Goal: Transaction & Acquisition: Book appointment/travel/reservation

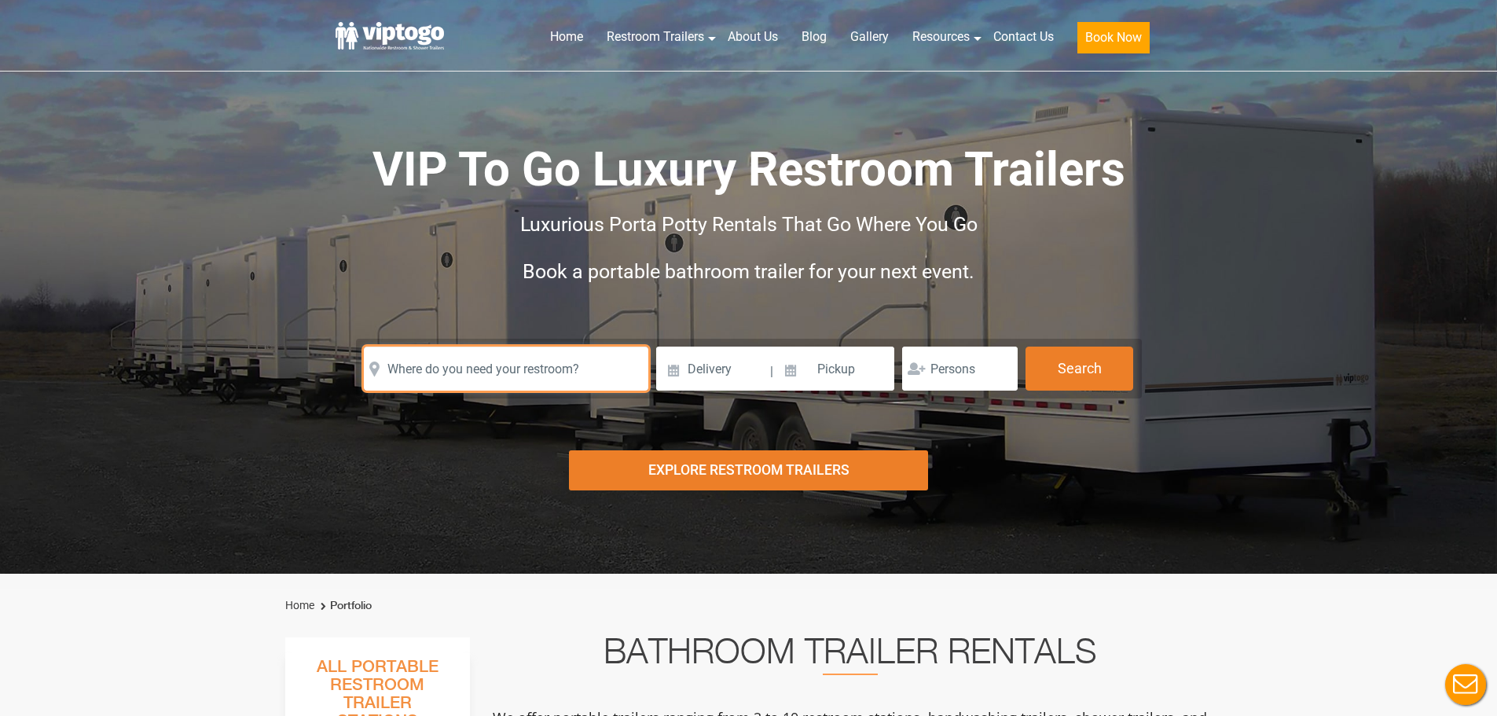
click at [571, 360] on input "text" at bounding box center [506, 369] width 285 height 44
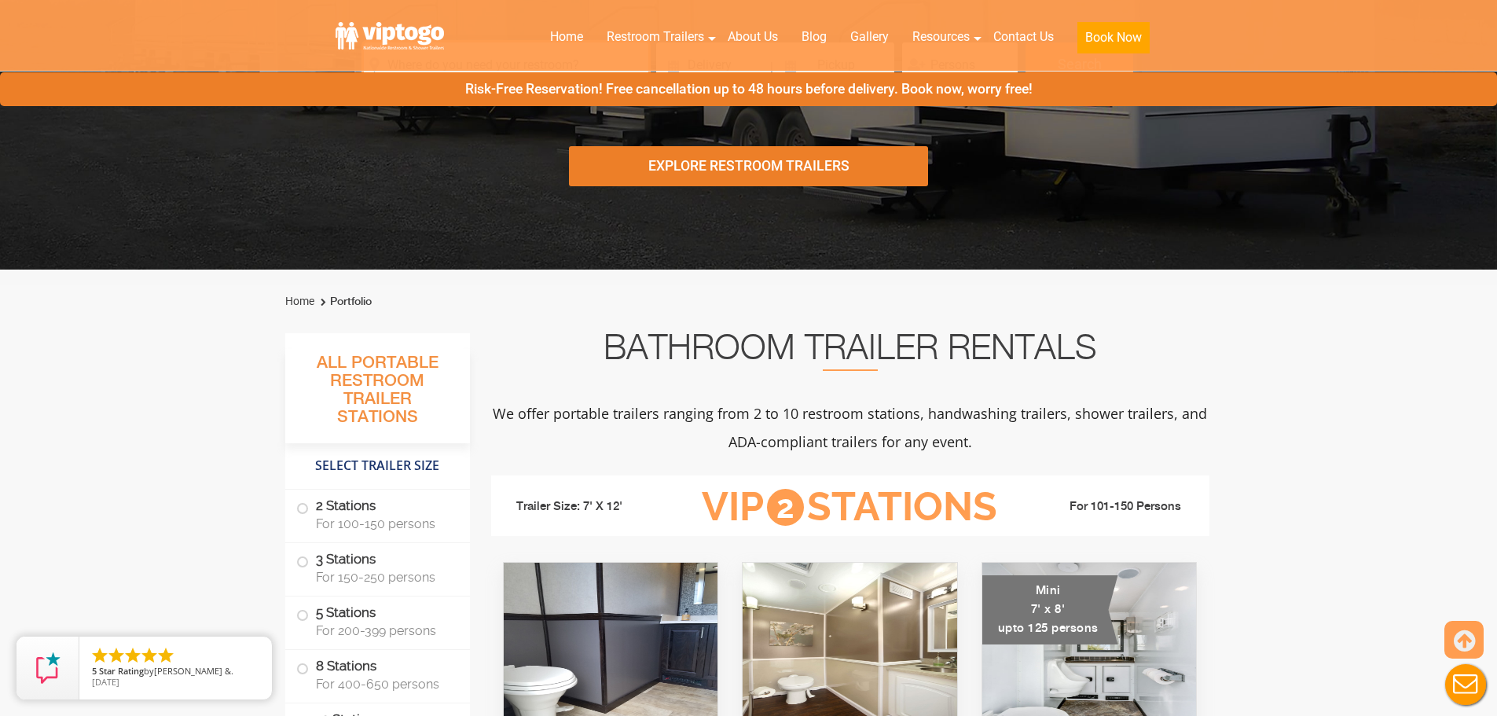
scroll to position [393, 0]
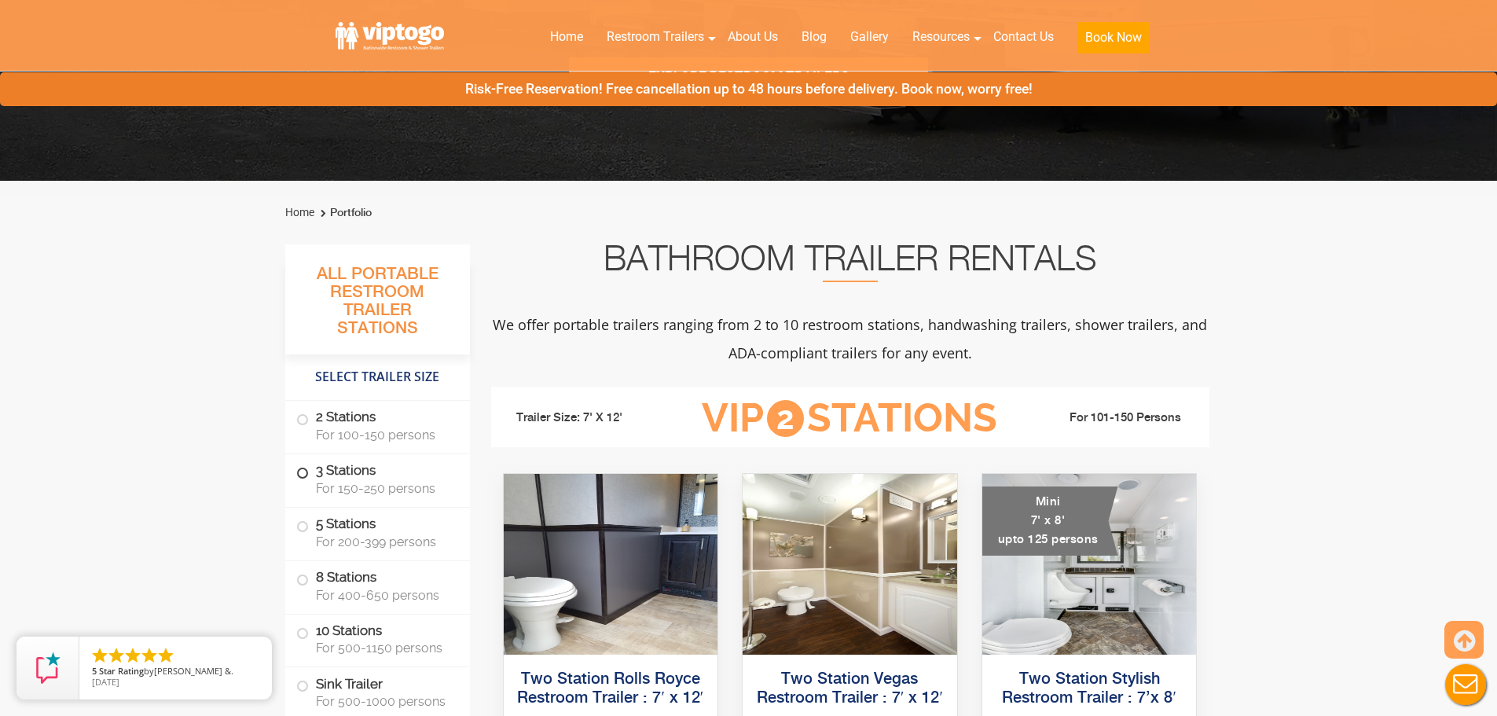
click at [397, 483] on span "For 150-250 persons" at bounding box center [383, 488] width 135 height 15
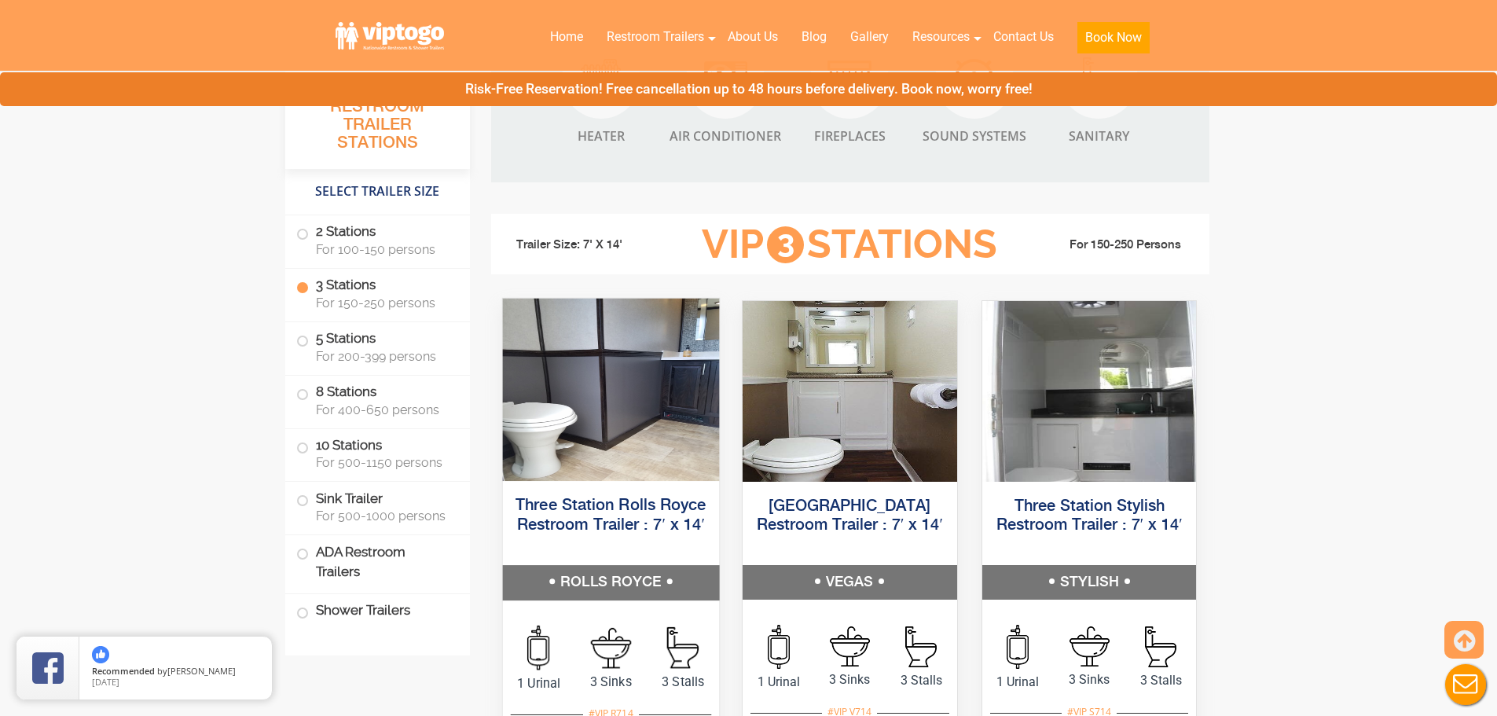
scroll to position [1754, 0]
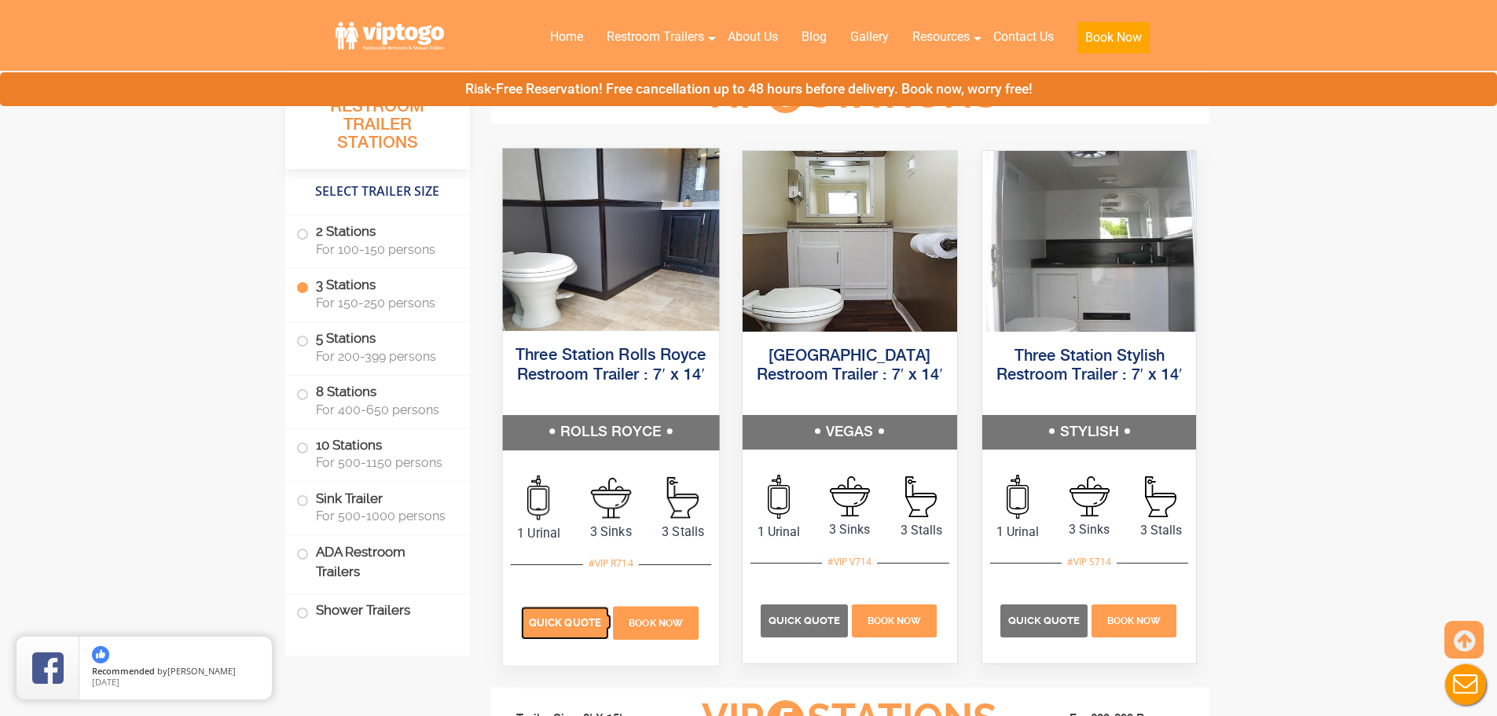
drag, startPoint x: 549, startPoint y: 622, endPoint x: 566, endPoint y: 614, distance: 19.0
click at [549, 622] on span "Quick Quote" at bounding box center [565, 622] width 72 height 12
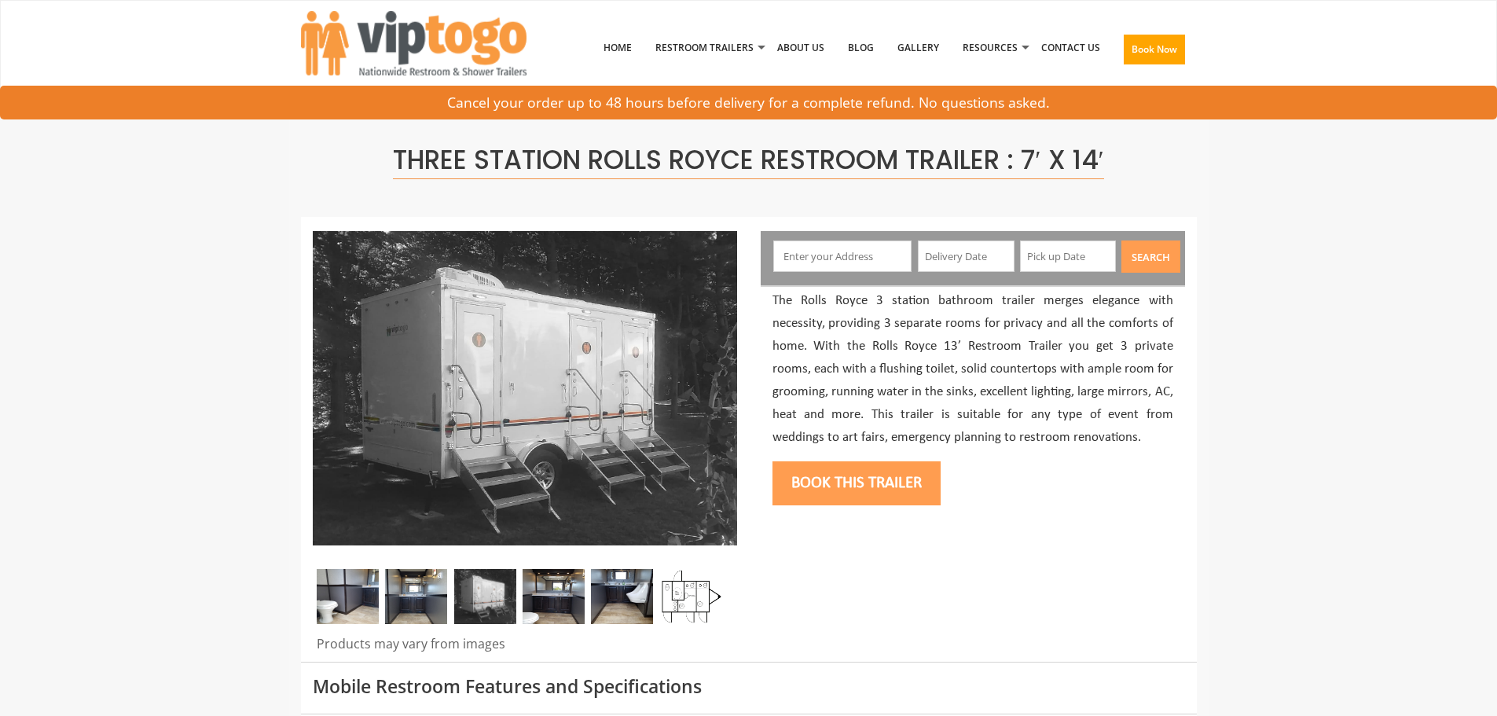
click at [851, 272] on input "text" at bounding box center [842, 256] width 138 height 31
type input "Basking Ridge, NJ 07920, USA"
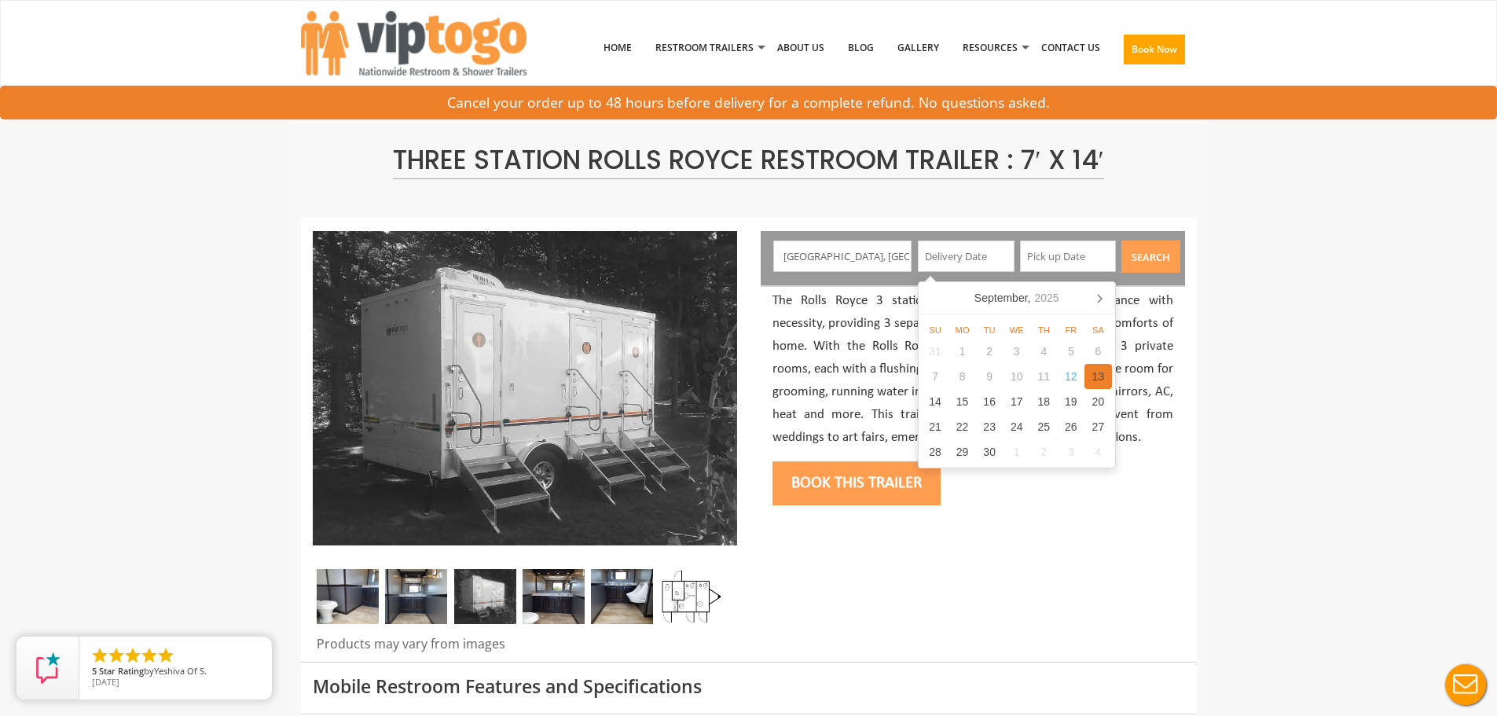
click at [1105, 375] on div "13" at bounding box center [1099, 376] width 28 height 25
type input "09/13/2025"
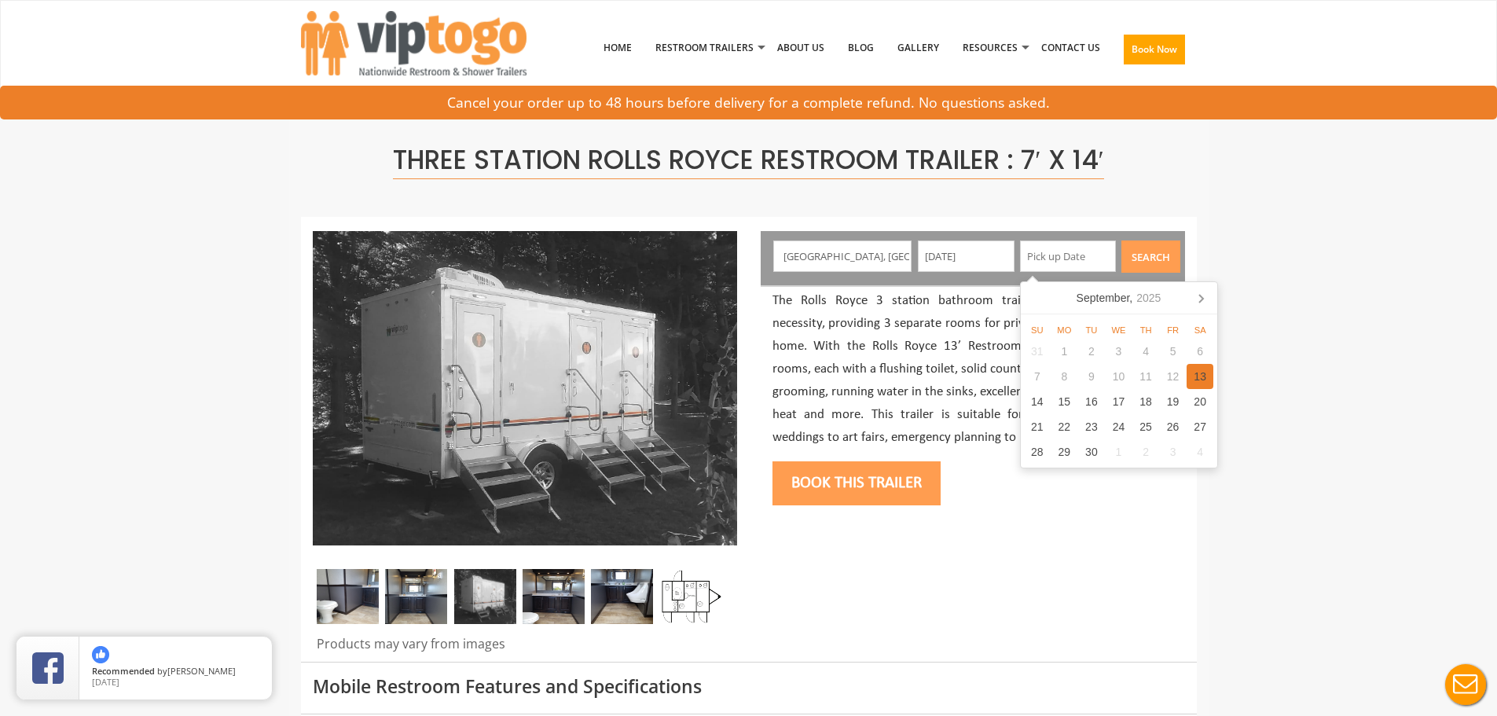
click at [1200, 376] on div "13" at bounding box center [1201, 376] width 28 height 25
type input "09/13/2025"
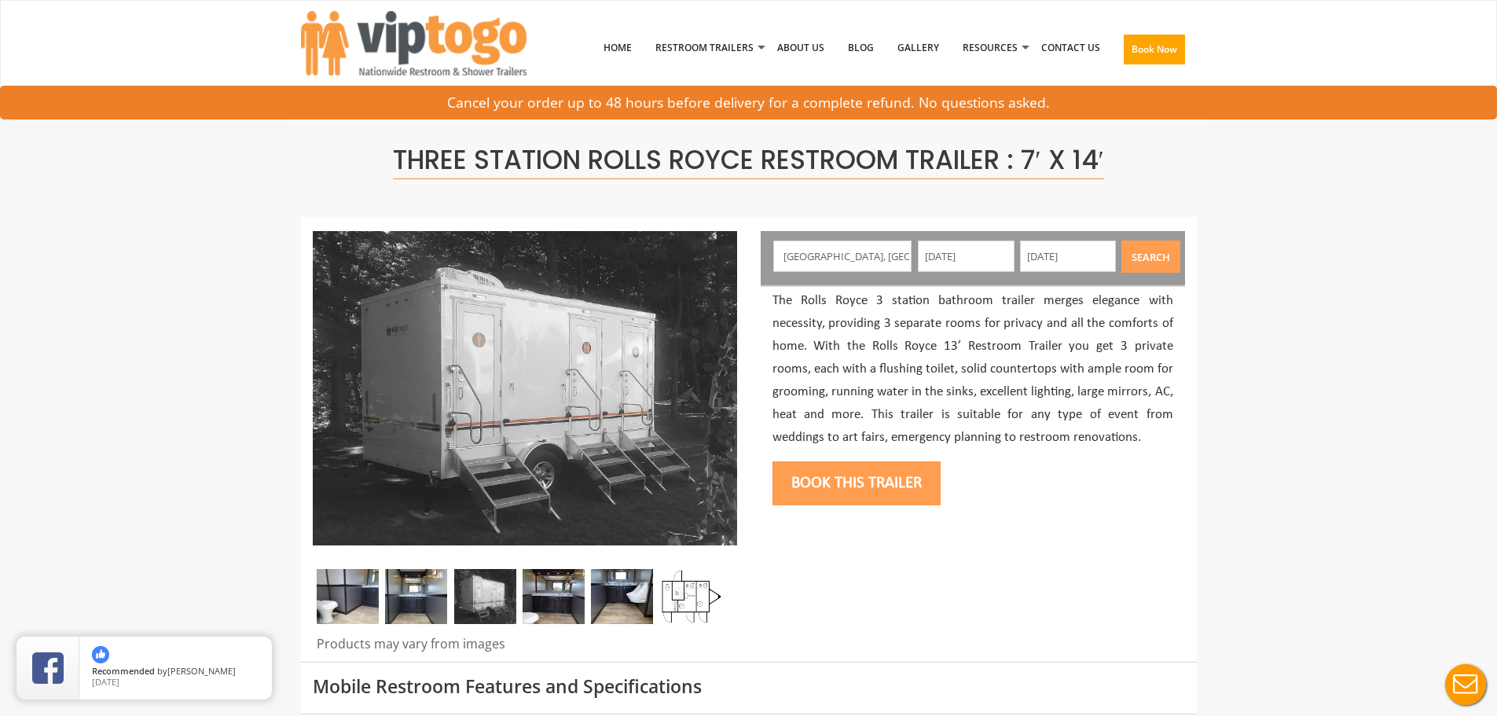
drag, startPoint x: 1163, startPoint y: 265, endPoint x: 1244, endPoint y: 371, distance: 133.9
click at [1162, 263] on button "Search" at bounding box center [1151, 257] width 59 height 32
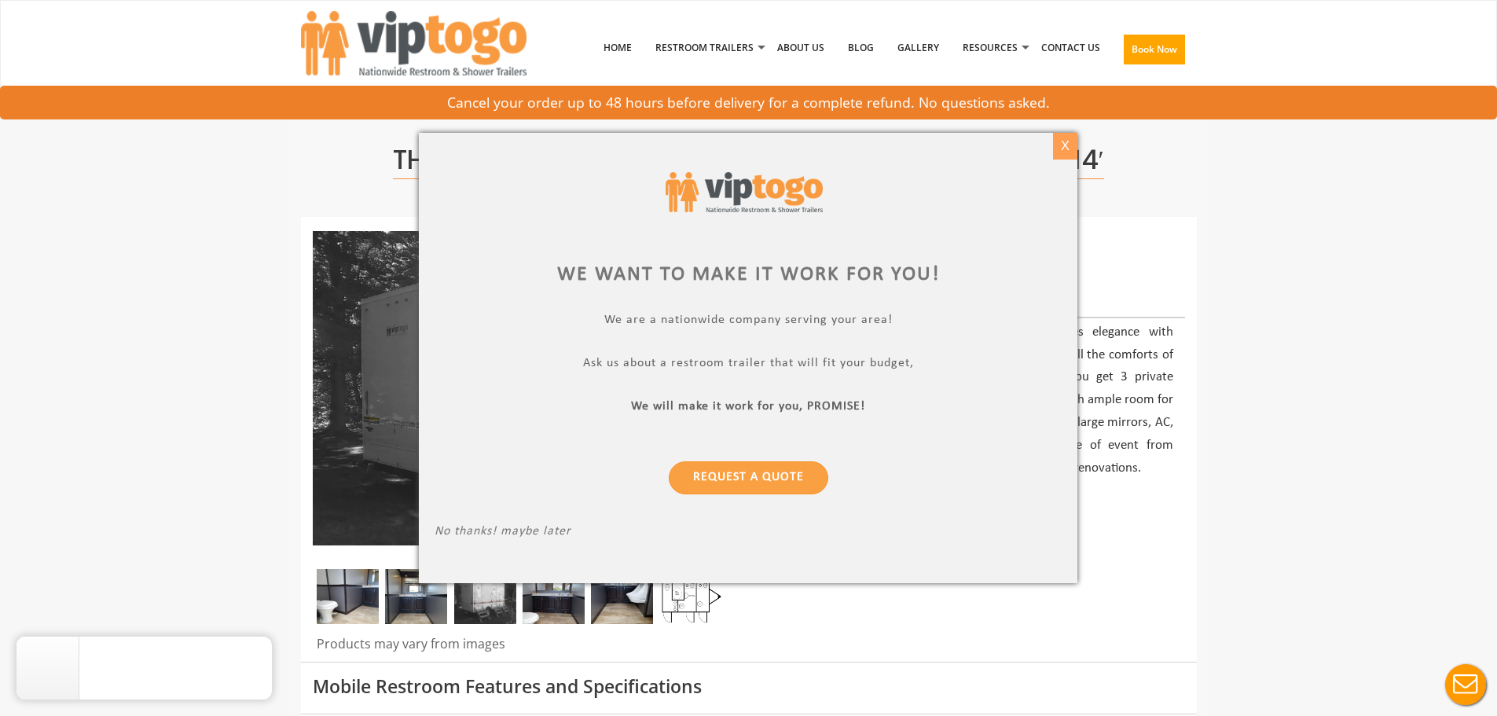
click at [1059, 150] on div "X" at bounding box center [1065, 146] width 24 height 27
